Goal: Check status: Check status

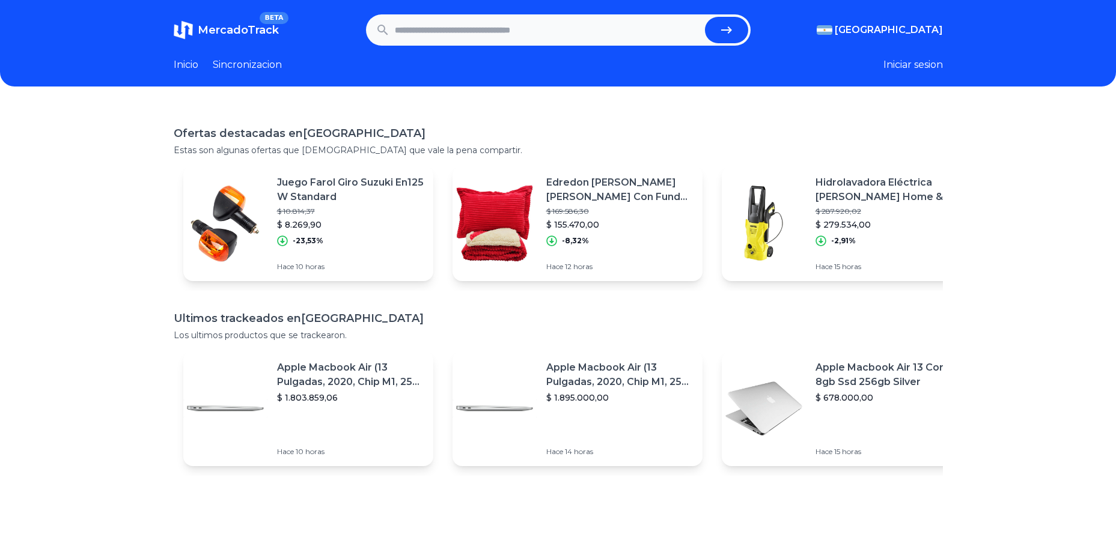
click at [457, 34] on input "text" at bounding box center [547, 30] width 305 height 26
click at [734, 23] on icon "submit" at bounding box center [727, 30] width 14 height 14
type input "**********"
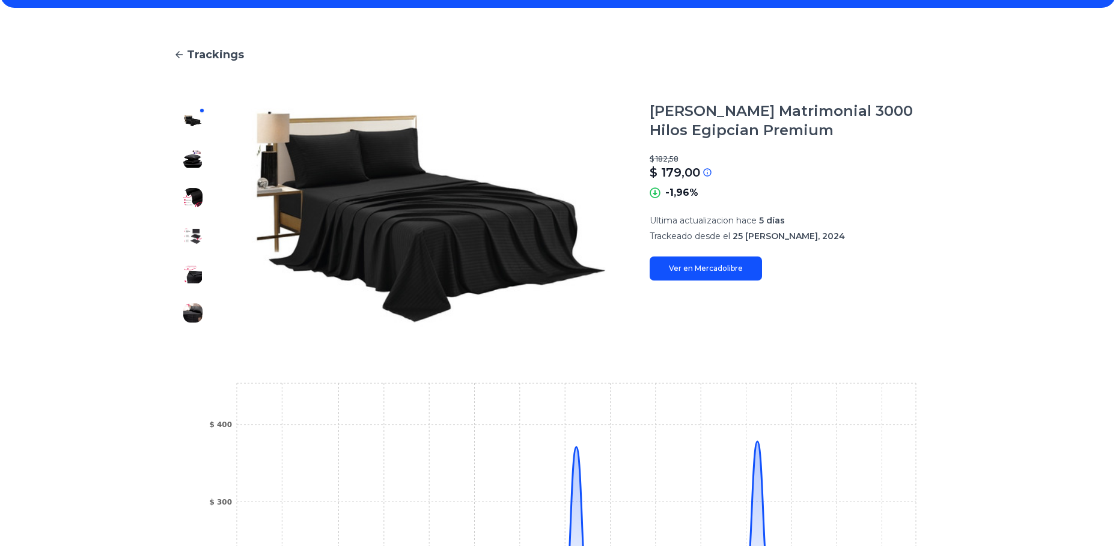
scroll to position [240, 0]
